Goal: Information Seeking & Learning: Learn about a topic

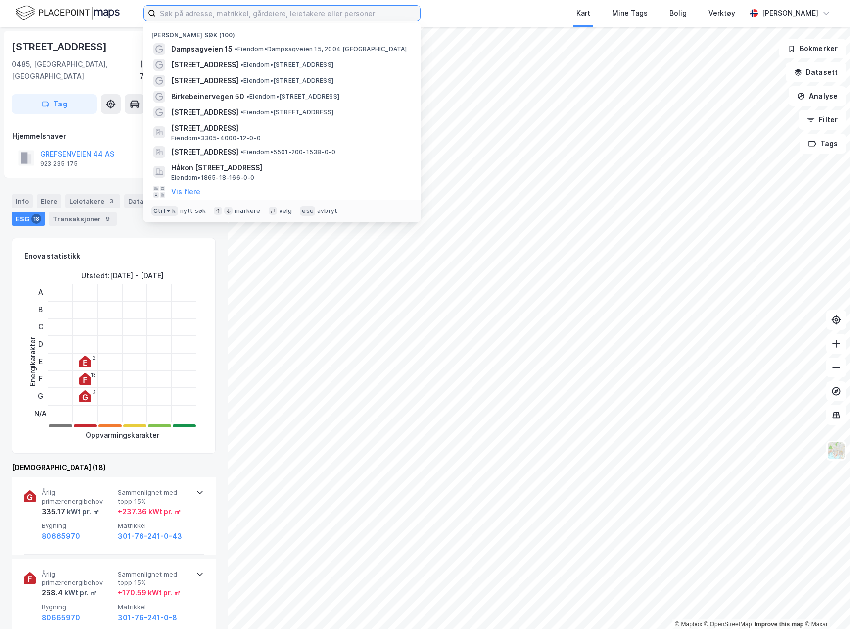
click at [263, 20] on input at bounding box center [288, 13] width 264 height 15
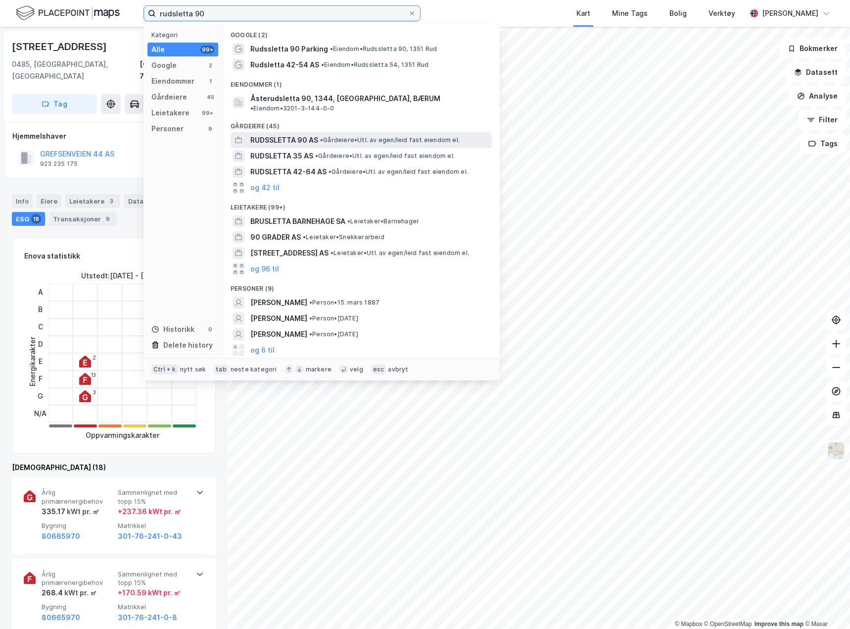
type input "rudsletta 90"
click at [273, 134] on span "RUDSSLETTA 90 AS" at bounding box center [284, 140] width 68 height 12
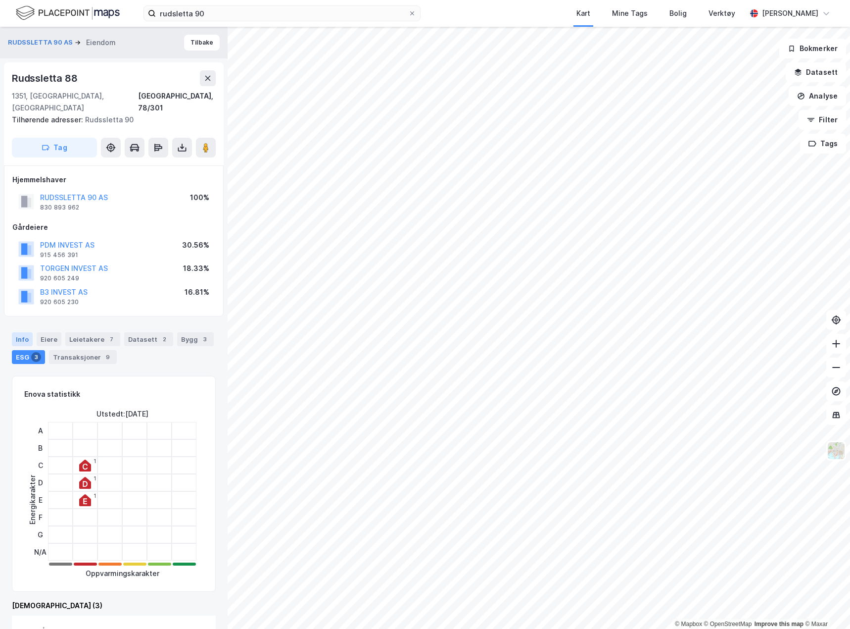
click at [25, 332] on div "Info" at bounding box center [22, 339] width 21 height 14
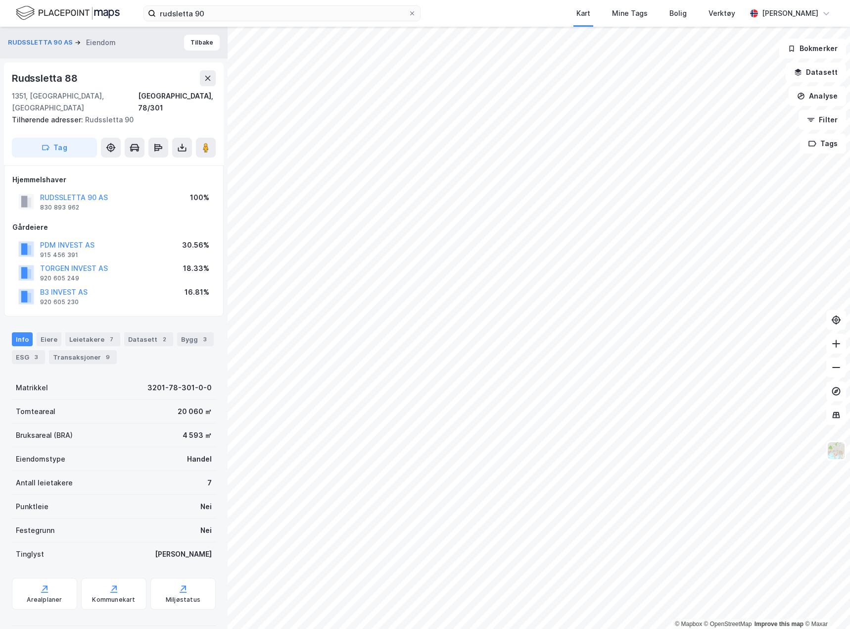
scroll to position [1, 0]
click at [45, 583] on icon at bounding box center [45, 588] width 10 height 10
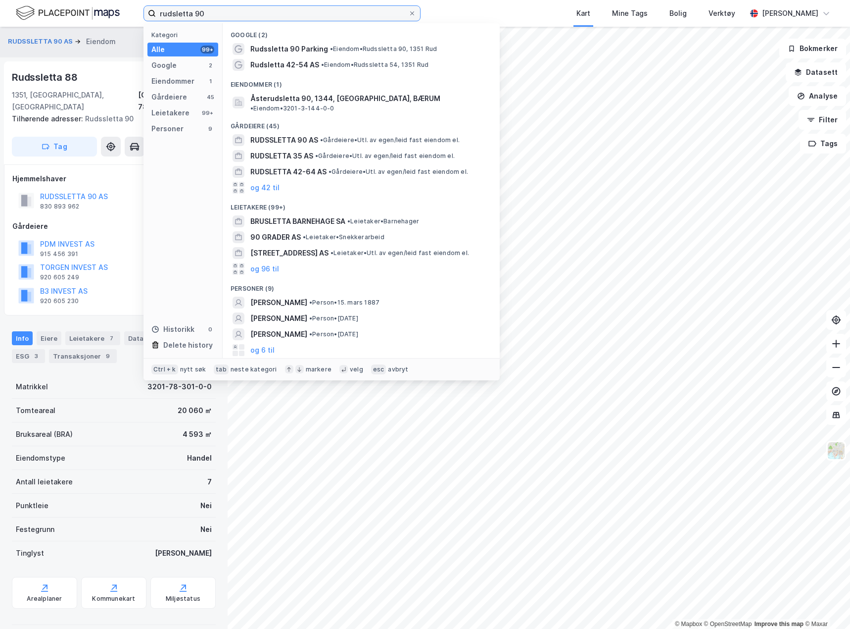
click at [240, 17] on input "rudsletta 90" at bounding box center [282, 13] width 252 height 15
click at [410, 12] on icon at bounding box center [412, 13] width 6 height 6
click at [408, 12] on input "rudsletta 90" at bounding box center [282, 13] width 252 height 15
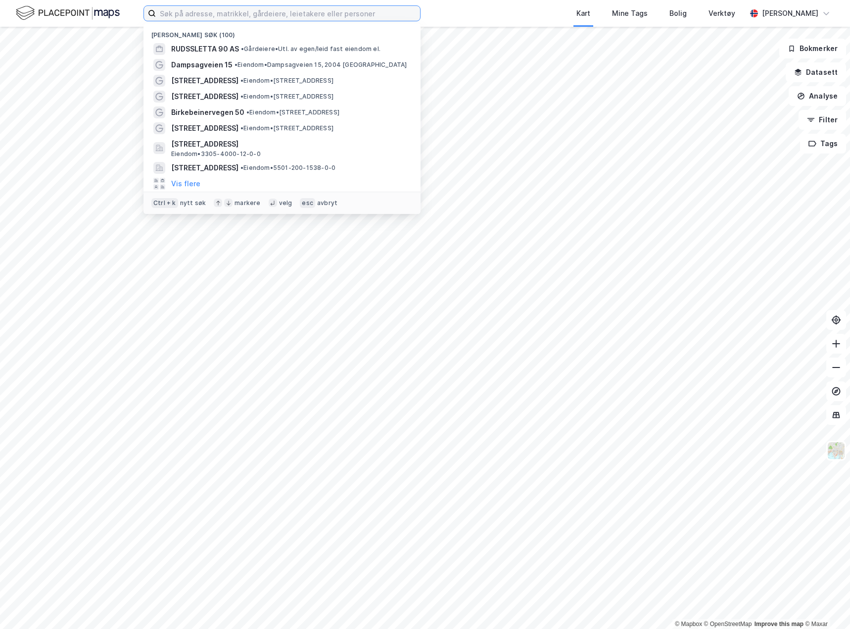
click at [303, 13] on input at bounding box center [288, 13] width 264 height 15
click at [512, 18] on div "Kart Mine Tags Bolig Verktøy" at bounding box center [607, 13] width 278 height 27
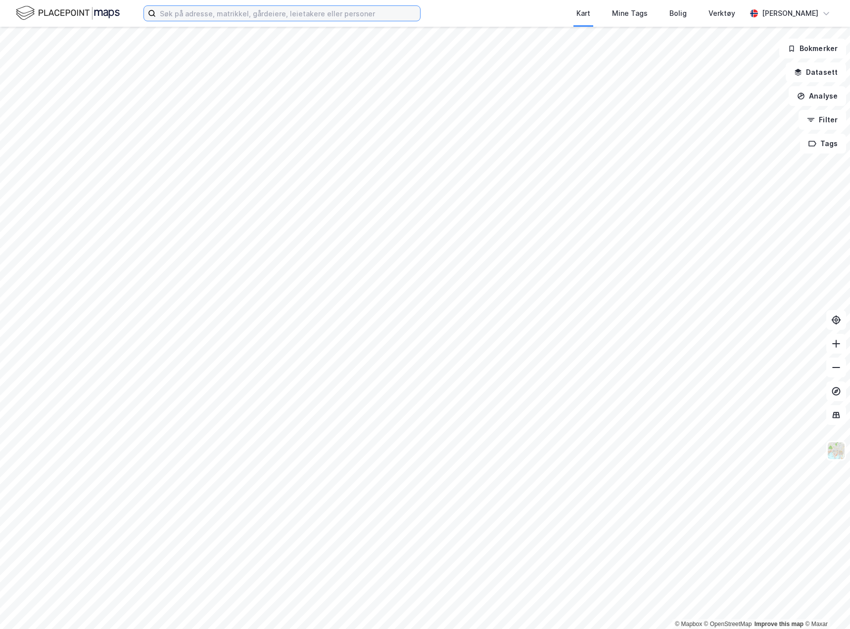
click at [220, 11] on input at bounding box center [288, 13] width 264 height 15
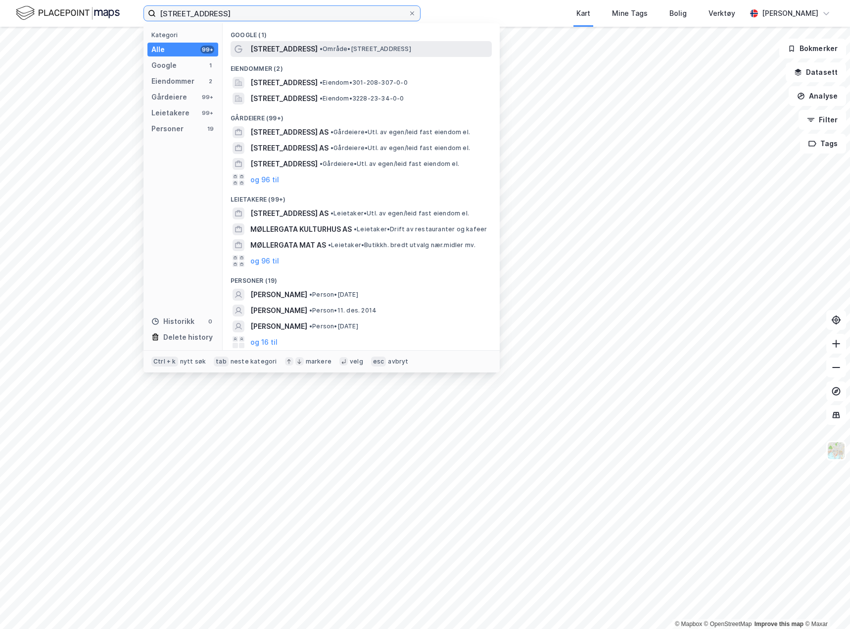
type input "[STREET_ADDRESS]"
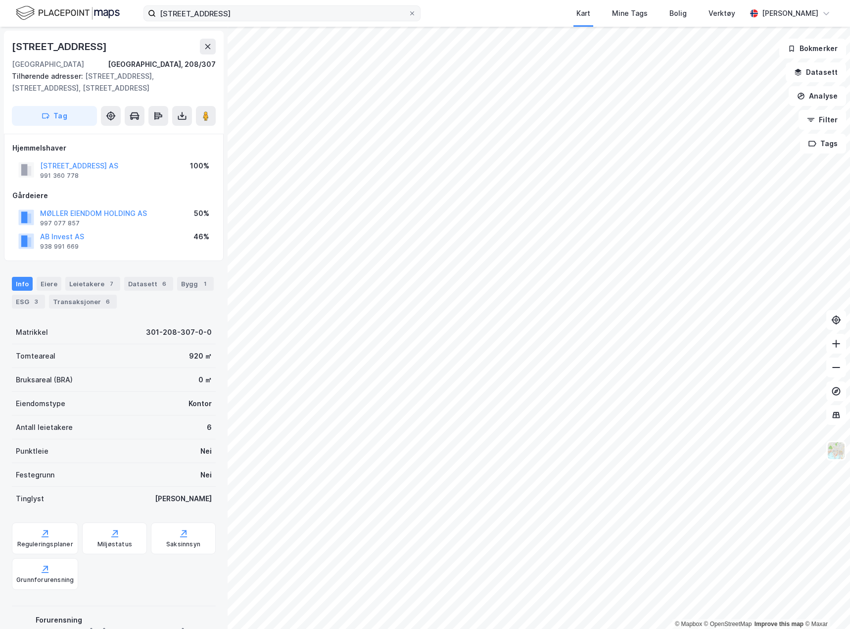
scroll to position [1, 0]
